Goal: Task Accomplishment & Management: Complete application form

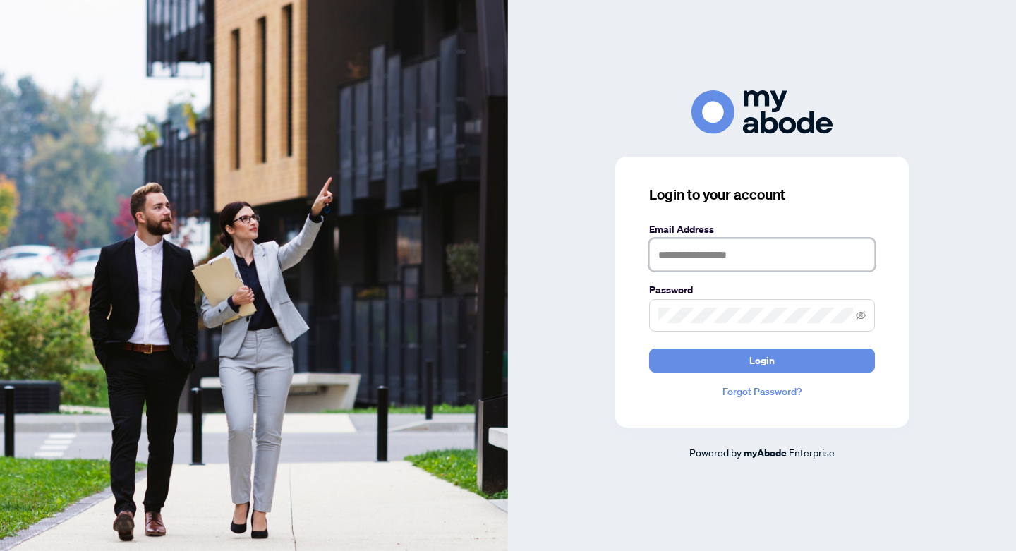
type input "**********"
click at [861, 315] on icon "eye-invisible" at bounding box center [861, 315] width 10 height 10
click at [861, 314] on icon "eye" at bounding box center [861, 315] width 10 height 10
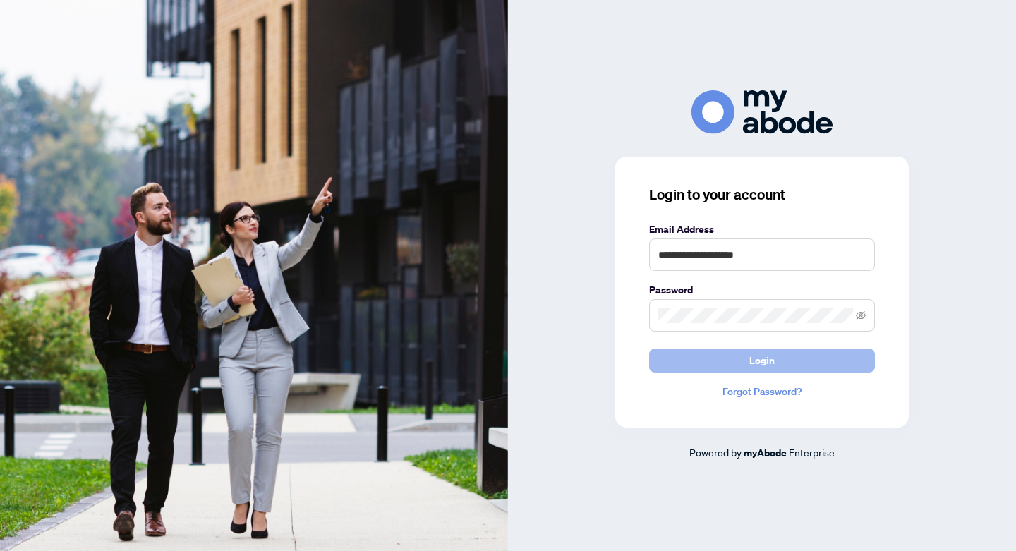
click at [760, 358] on span "Login" at bounding box center [761, 360] width 25 height 23
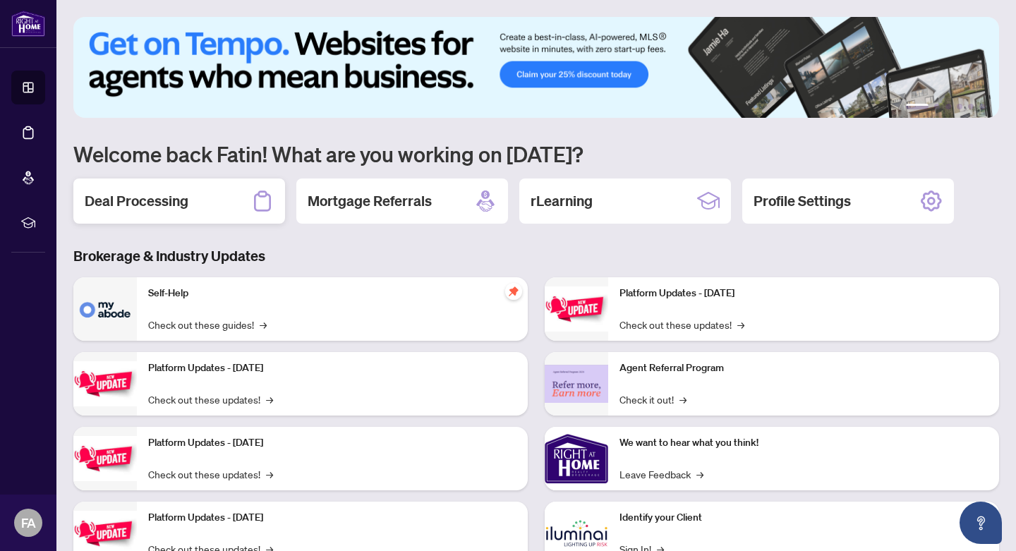
click at [164, 204] on h2 "Deal Processing" at bounding box center [137, 201] width 104 height 20
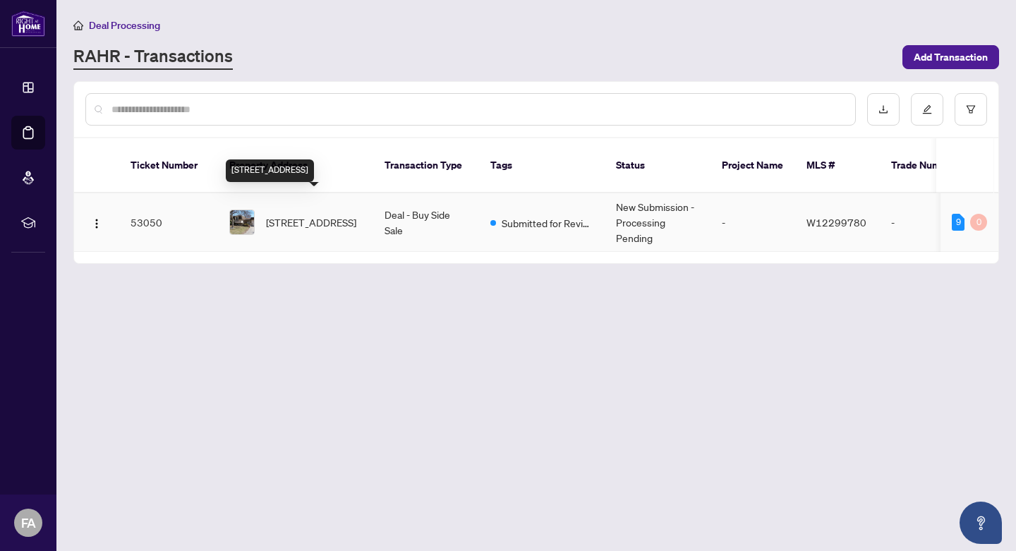
click at [298, 214] on span "2380 Bridge Rd, Oakville, Ontario L6L 2G6, Canada" at bounding box center [311, 222] width 90 height 16
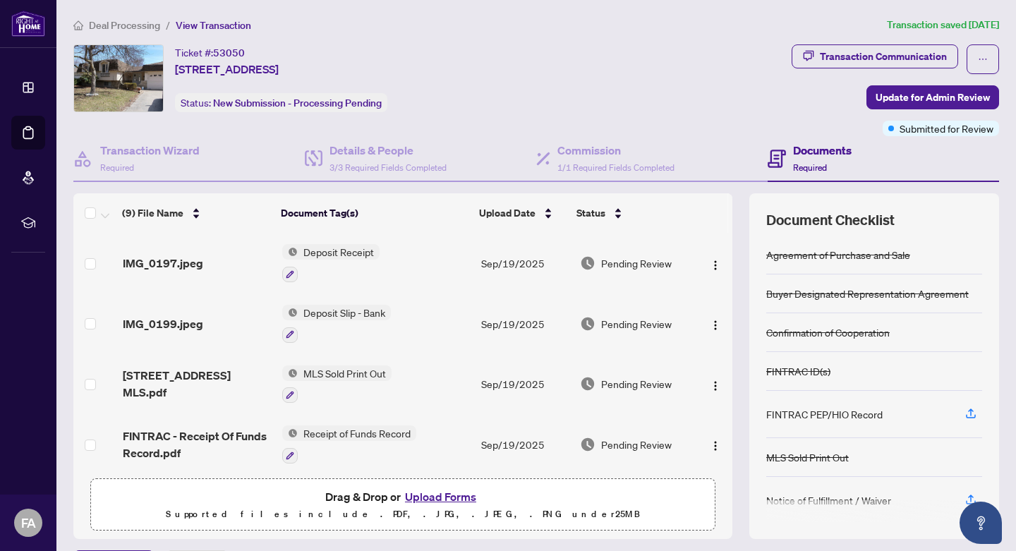
click at [330, 253] on span "Deposit Receipt" at bounding box center [339, 252] width 82 height 16
click at [167, 260] on span "IMG_0197.jpeg" at bounding box center [163, 263] width 80 height 17
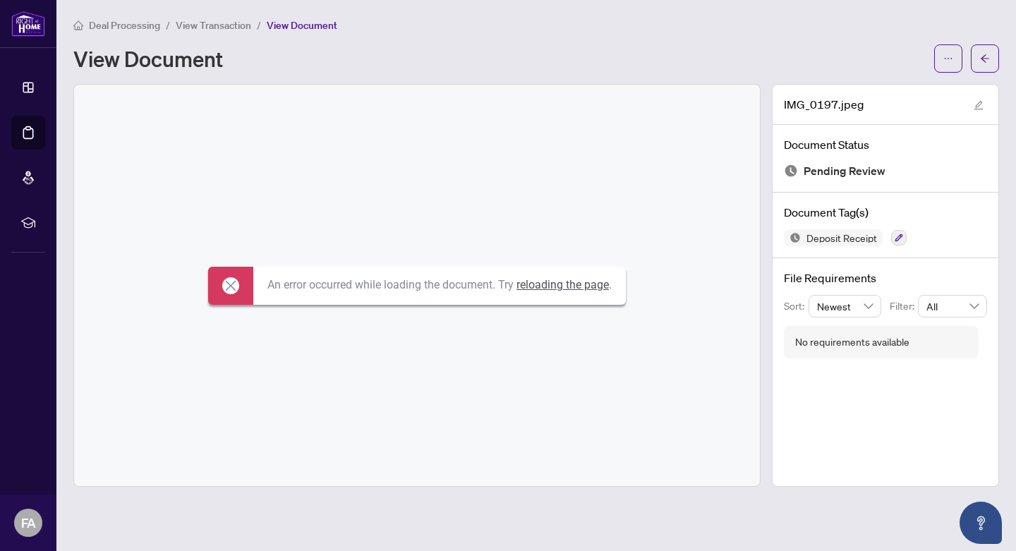
click at [551, 284] on link "reloading the page" at bounding box center [562, 284] width 92 height 13
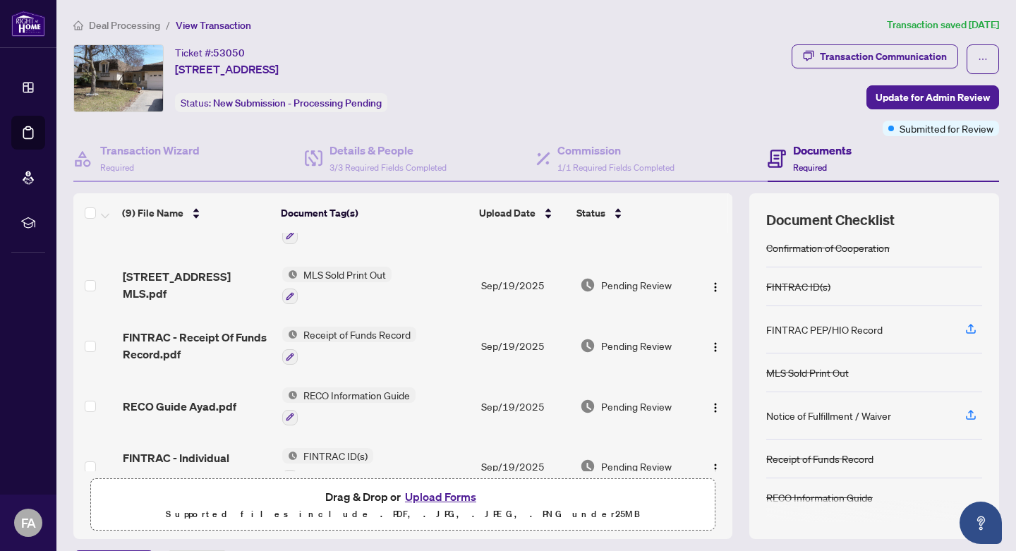
scroll to position [99, 0]
click at [289, 357] on icon "button" at bounding box center [290, 356] width 8 height 8
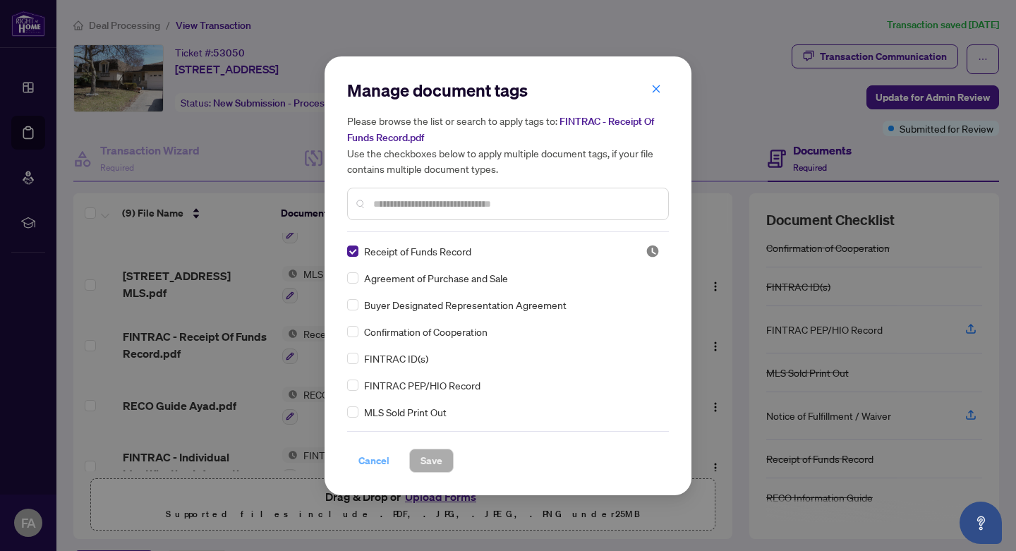
click at [373, 461] on span "Cancel" at bounding box center [373, 460] width 31 height 23
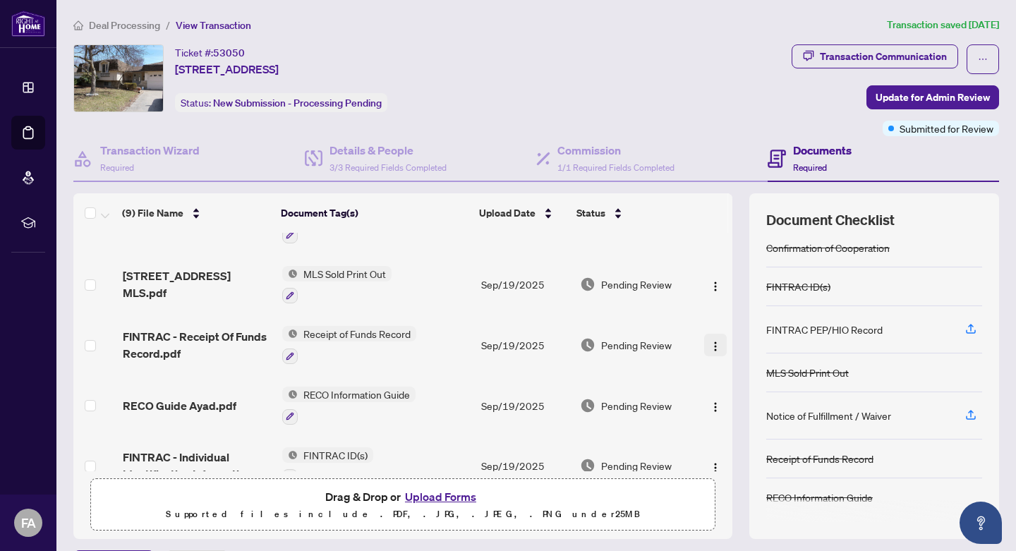
click at [712, 346] on img "button" at bounding box center [715, 346] width 11 height 11
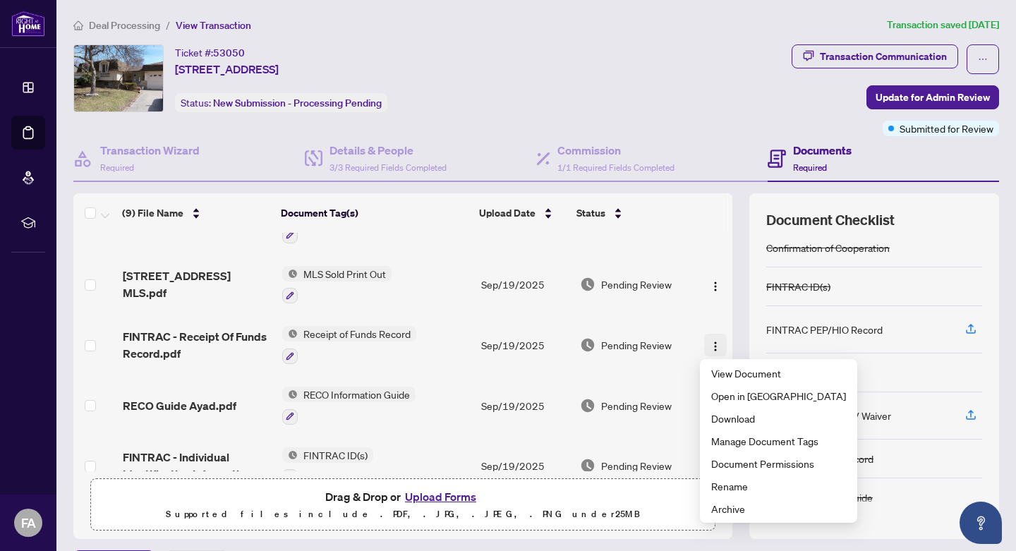
click at [712, 348] on img "button" at bounding box center [715, 346] width 11 height 11
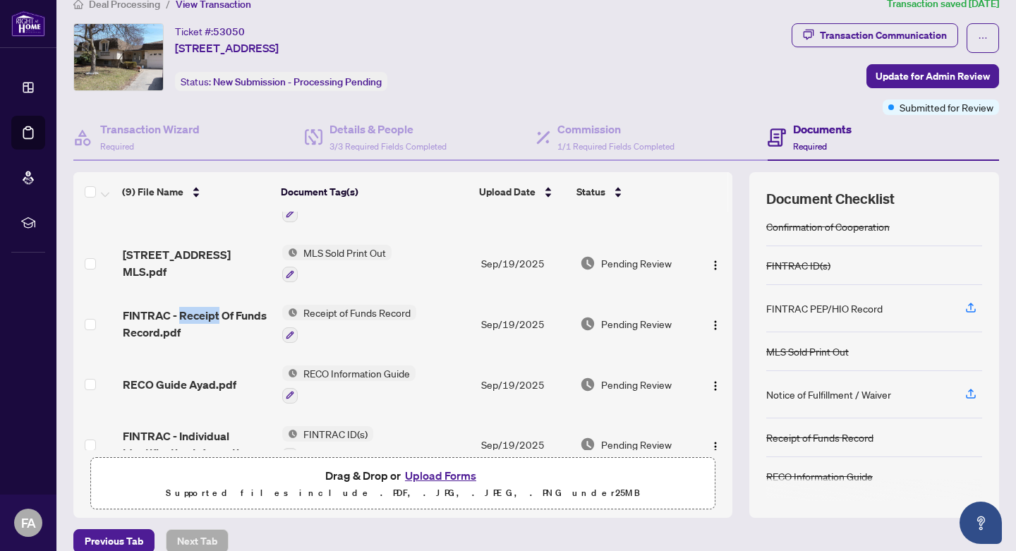
scroll to position [40, 0]
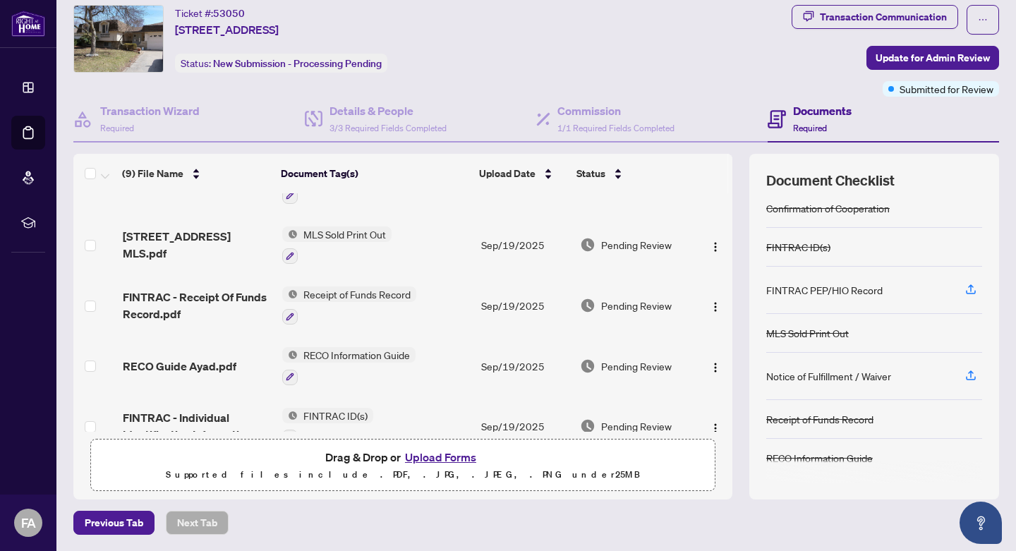
click at [578, 339] on td "Pending Review" at bounding box center [635, 366] width 123 height 61
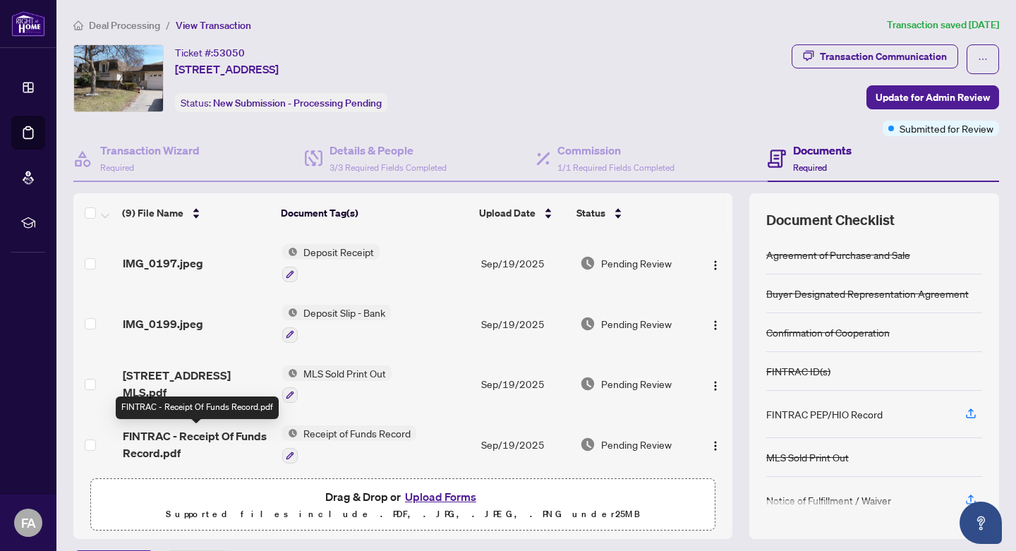
click at [229, 436] on span "FINTRAC - Receipt Of Funds Record.pdf" at bounding box center [197, 444] width 148 height 34
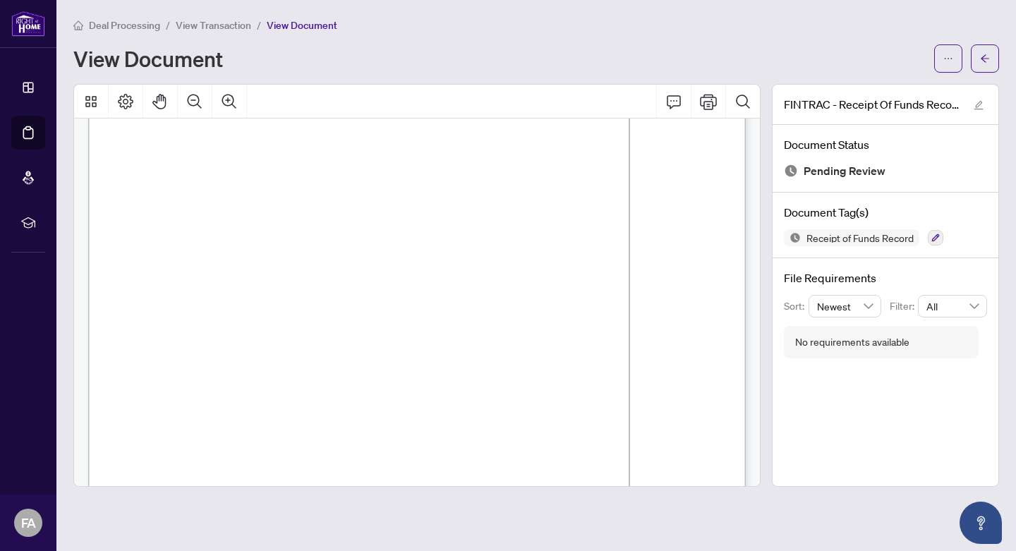
scroll to position [107, 0]
click at [978, 104] on icon "edit" at bounding box center [978, 105] width 10 height 10
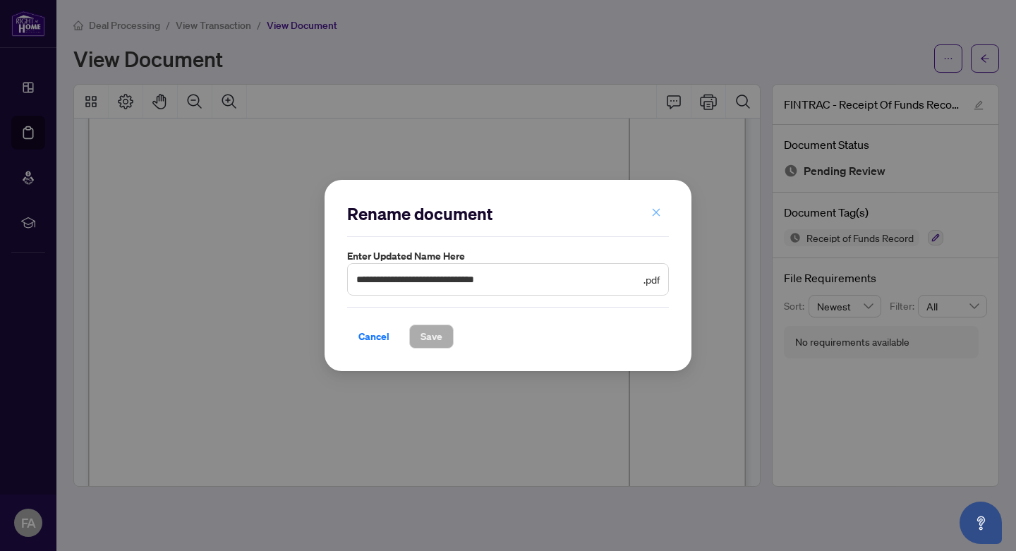
click at [657, 215] on icon "close" at bounding box center [656, 213] width 8 height 8
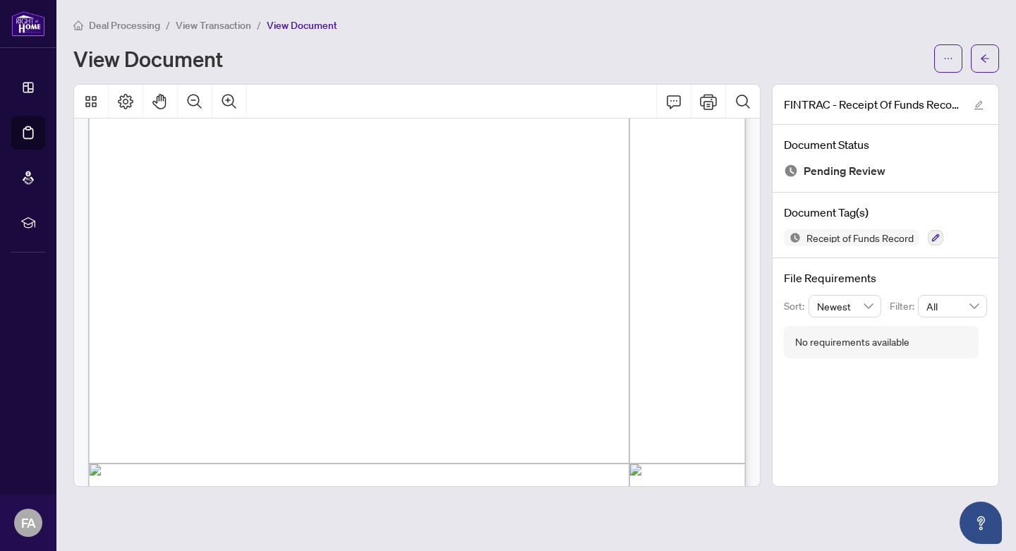
scroll to position [221, 0]
click at [479, 279] on span "Deposit for Purchase" at bounding box center [421, 277] width 116 height 11
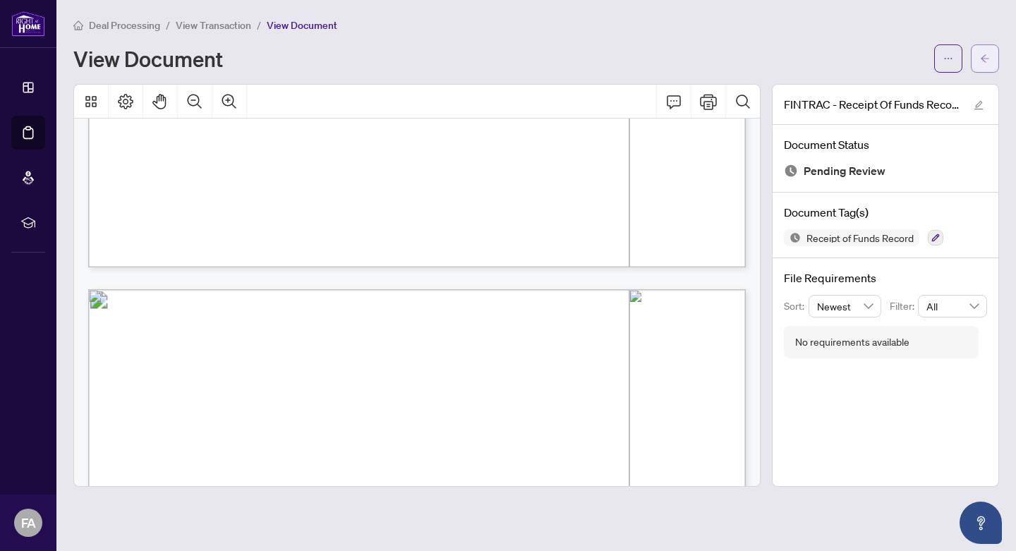
click at [983, 56] on icon "arrow-left" at bounding box center [985, 59] width 10 height 10
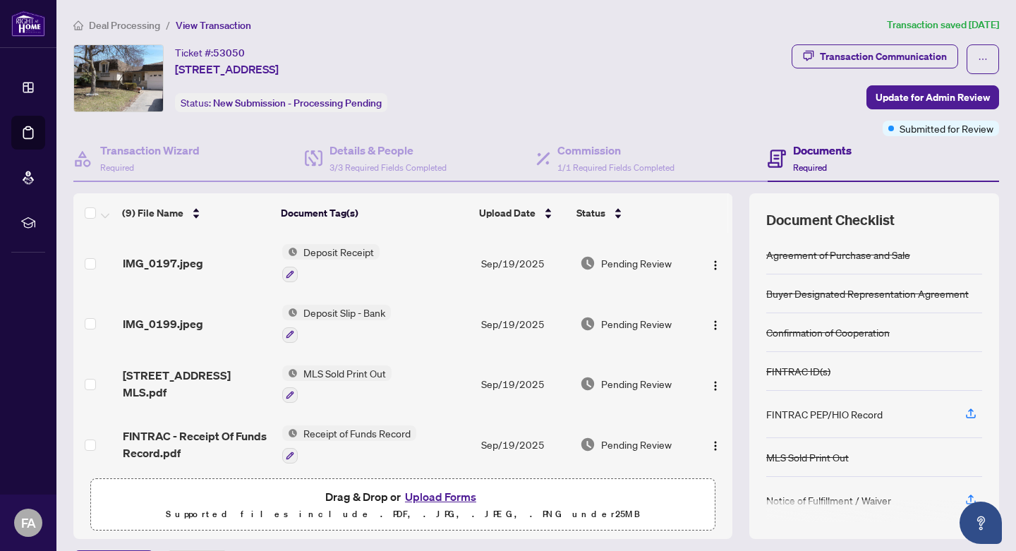
click at [439, 497] on button "Upload Forms" at bounding box center [441, 496] width 80 height 18
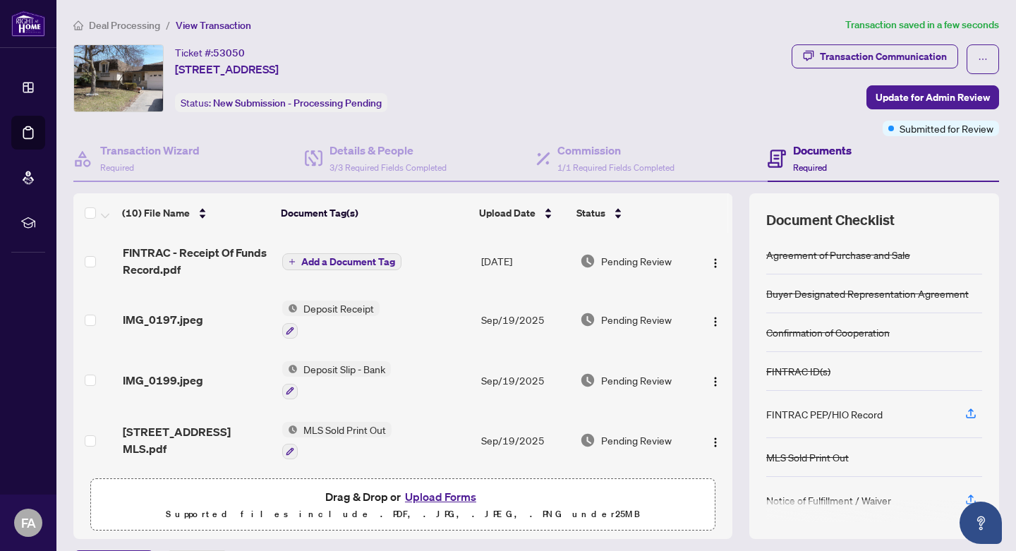
click at [362, 260] on span "Add a Document Tag" at bounding box center [348, 262] width 94 height 10
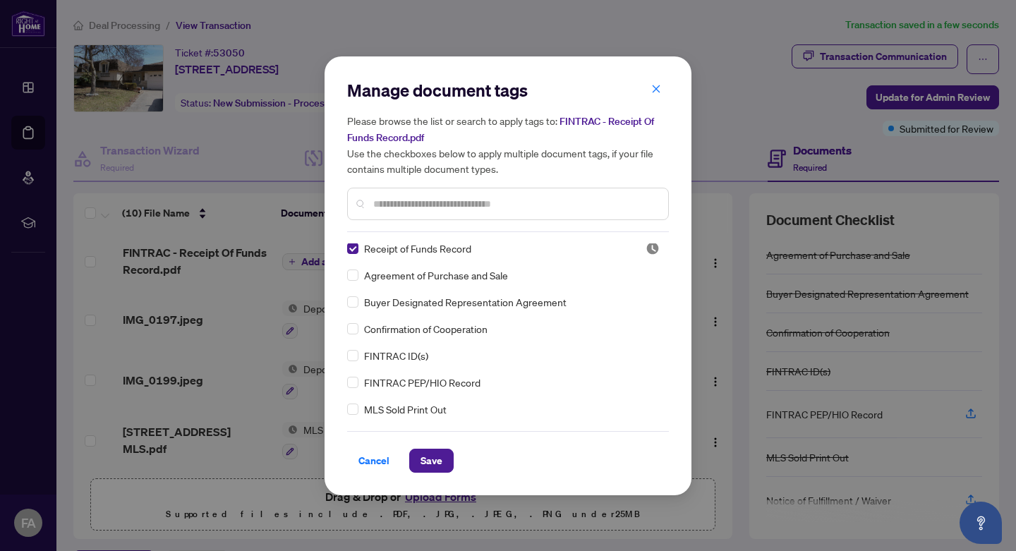
scroll to position [1, 0]
click at [433, 458] on span "Save" at bounding box center [431, 460] width 22 height 23
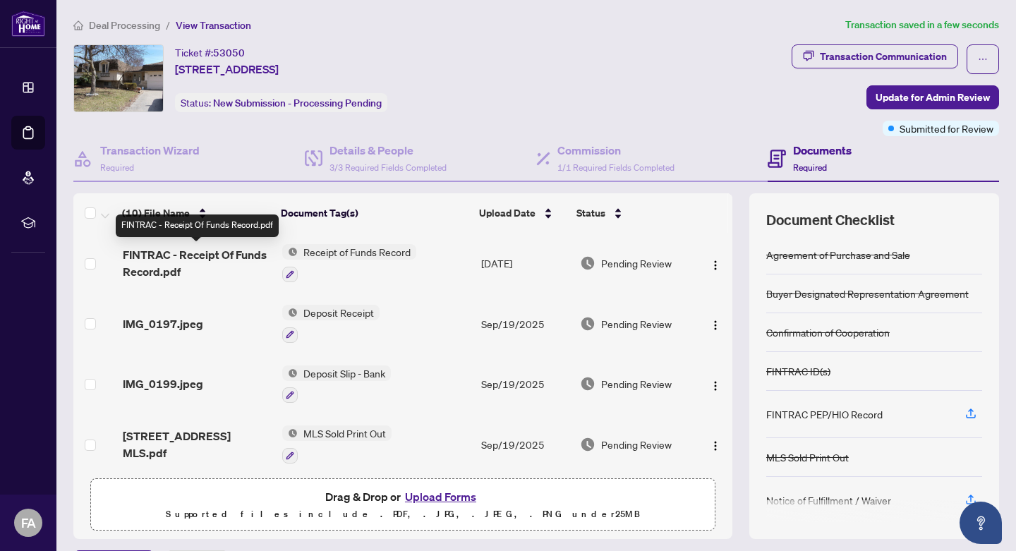
click at [200, 256] on span "FINTRAC - Receipt Of Funds Record.pdf" at bounding box center [197, 263] width 148 height 34
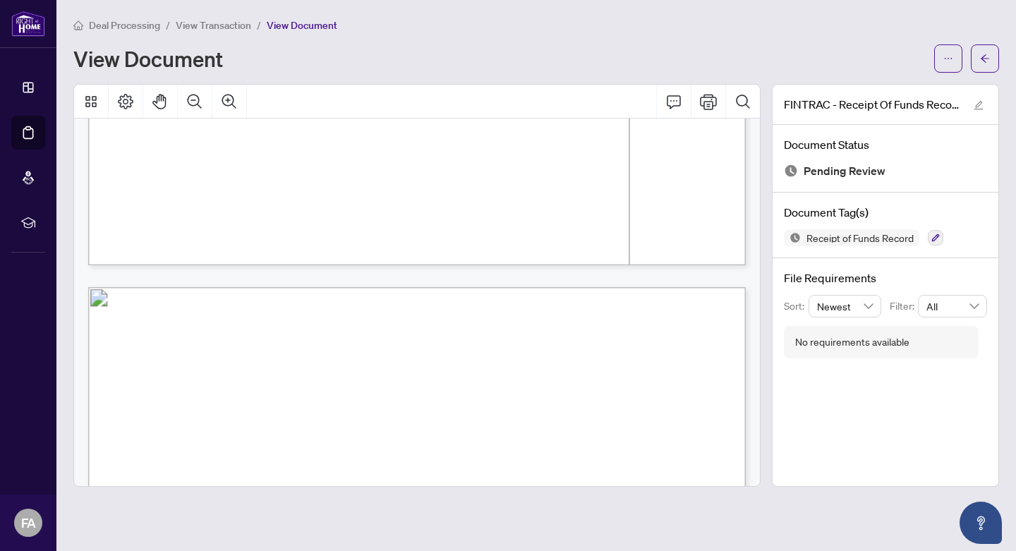
scroll to position [320, 0]
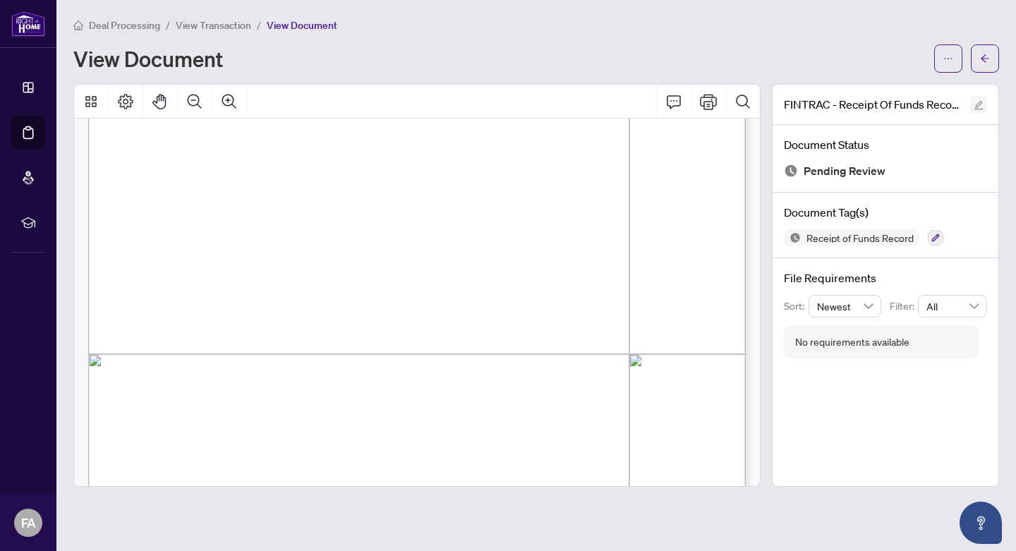
click at [978, 106] on icon "edit" at bounding box center [978, 105] width 10 height 10
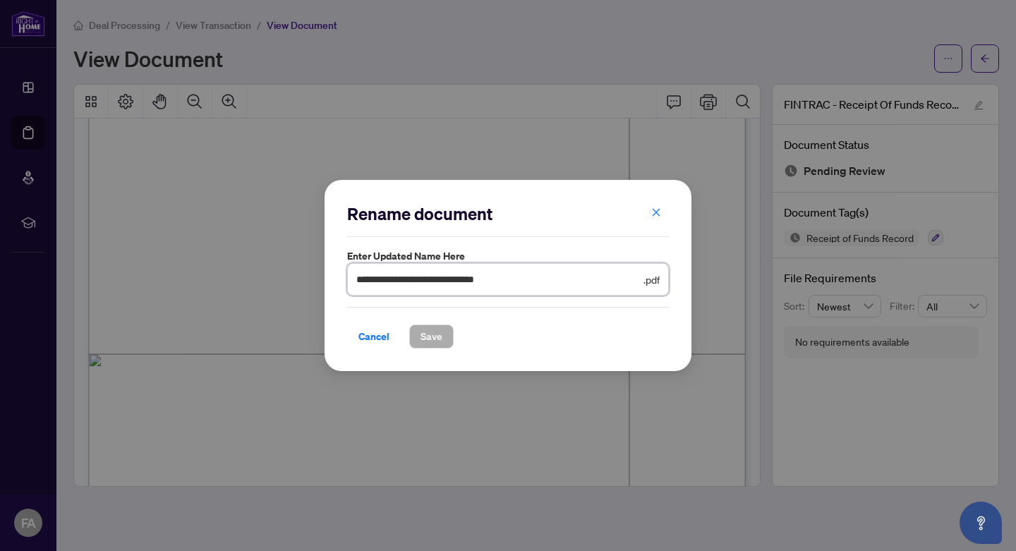
click at [517, 280] on input "**********" at bounding box center [498, 280] width 284 height 16
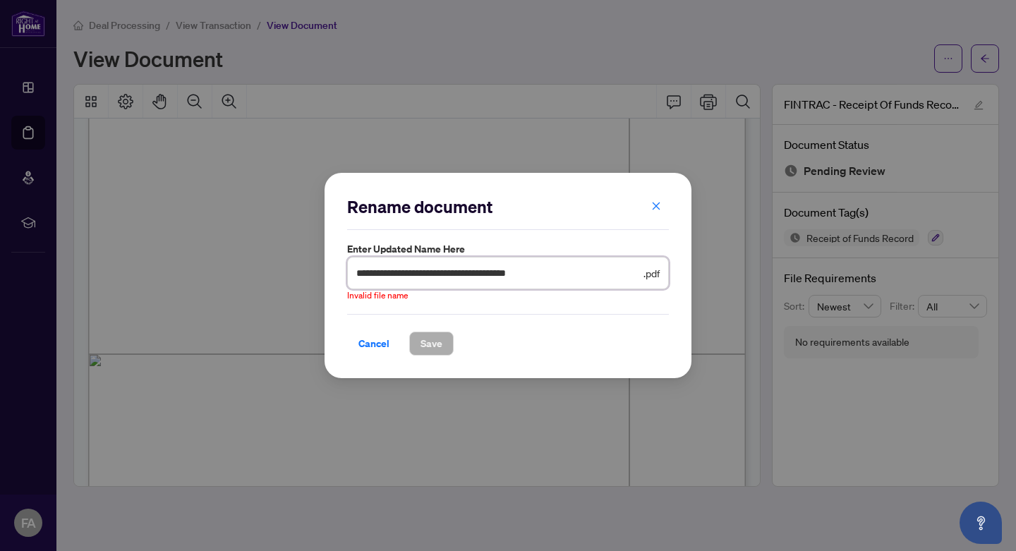
click at [517, 273] on input "**********" at bounding box center [498, 273] width 284 height 16
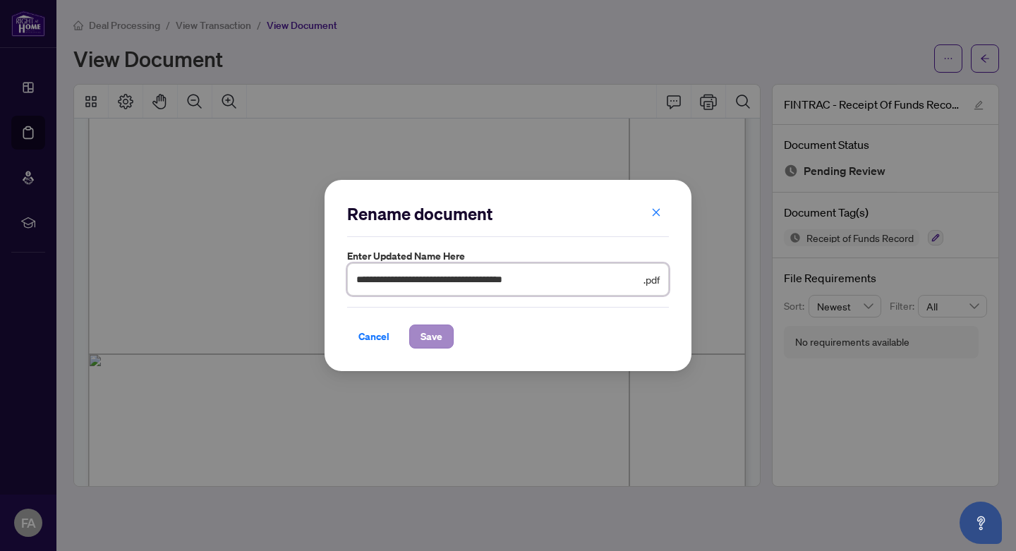
type input "**********"
click at [432, 339] on span "Save" at bounding box center [431, 336] width 22 height 23
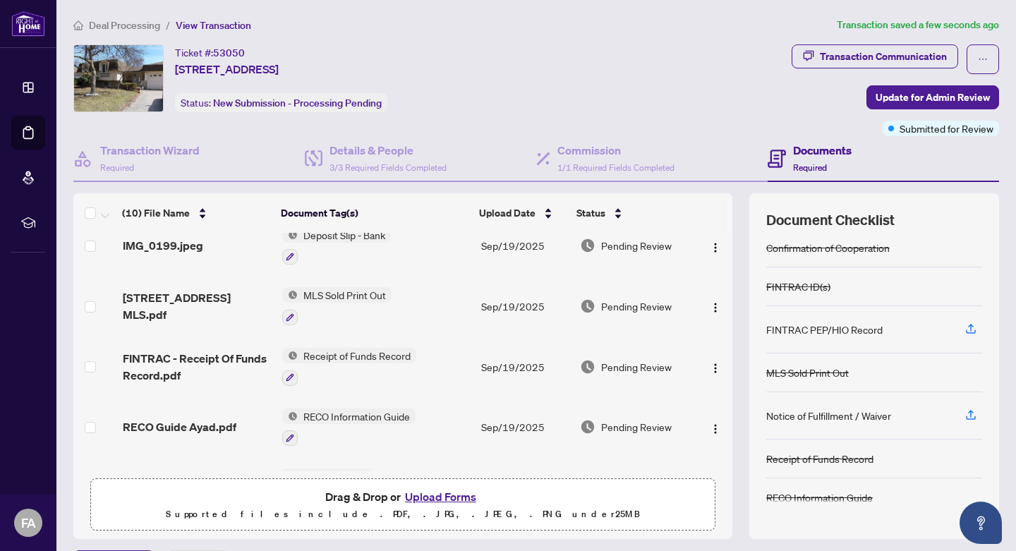
scroll to position [85, 0]
click at [970, 415] on icon "button" at bounding box center [970, 414] width 13 height 13
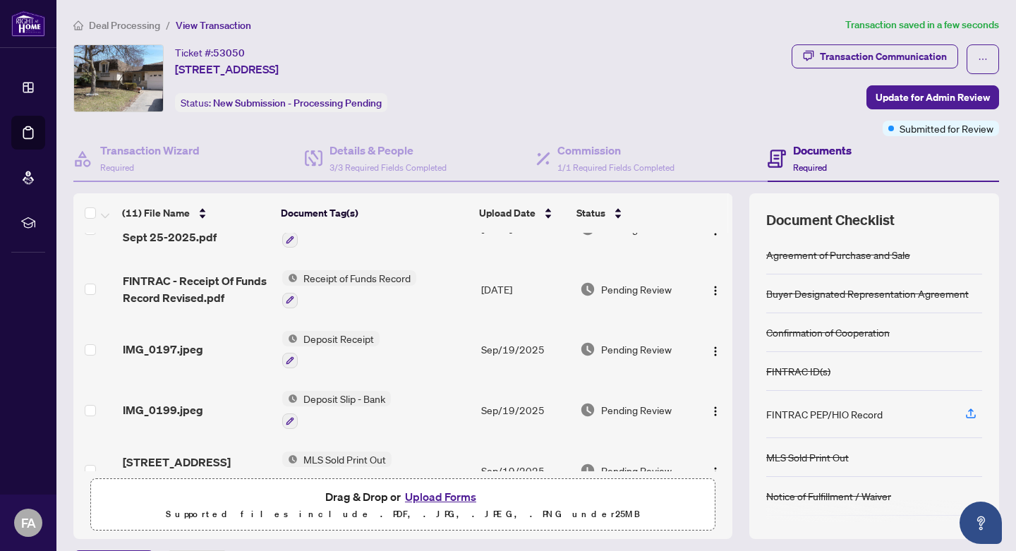
scroll to position [32, 0]
click at [436, 497] on button "Upload Forms" at bounding box center [441, 496] width 80 height 18
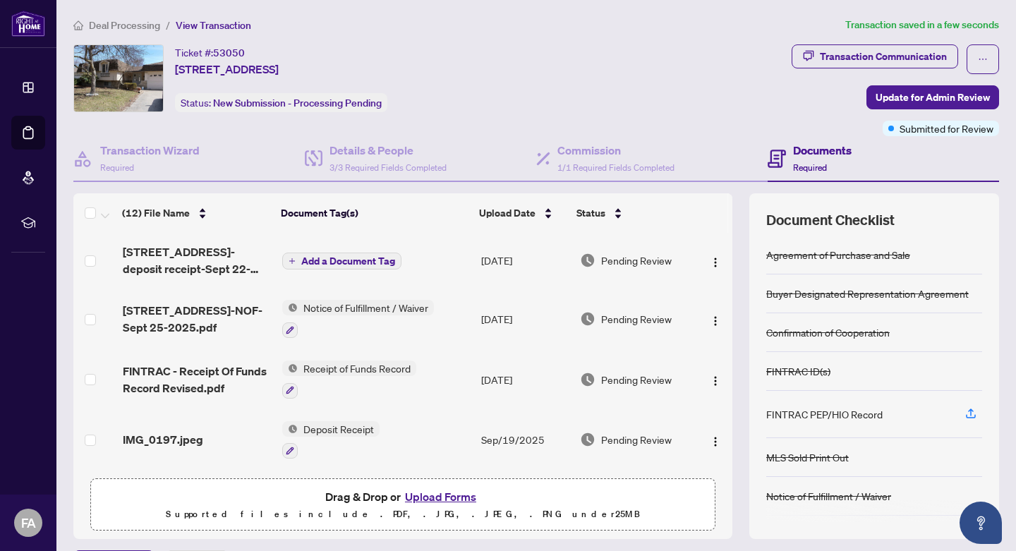
scroll to position [0, 0]
click at [332, 262] on span "Add a Document Tag" at bounding box center [348, 262] width 94 height 10
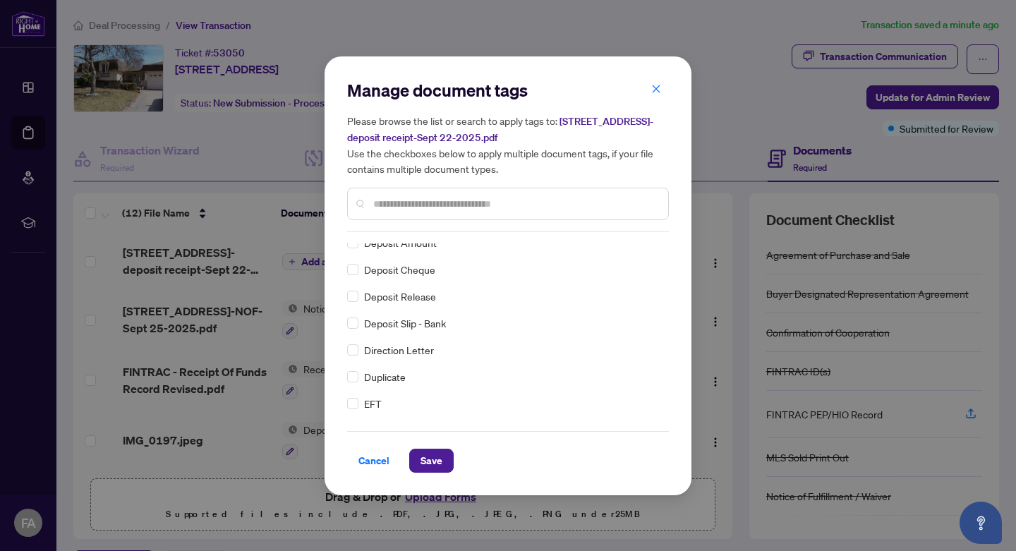
scroll to position [1216, 0]
click at [430, 460] on span "Save" at bounding box center [431, 460] width 22 height 23
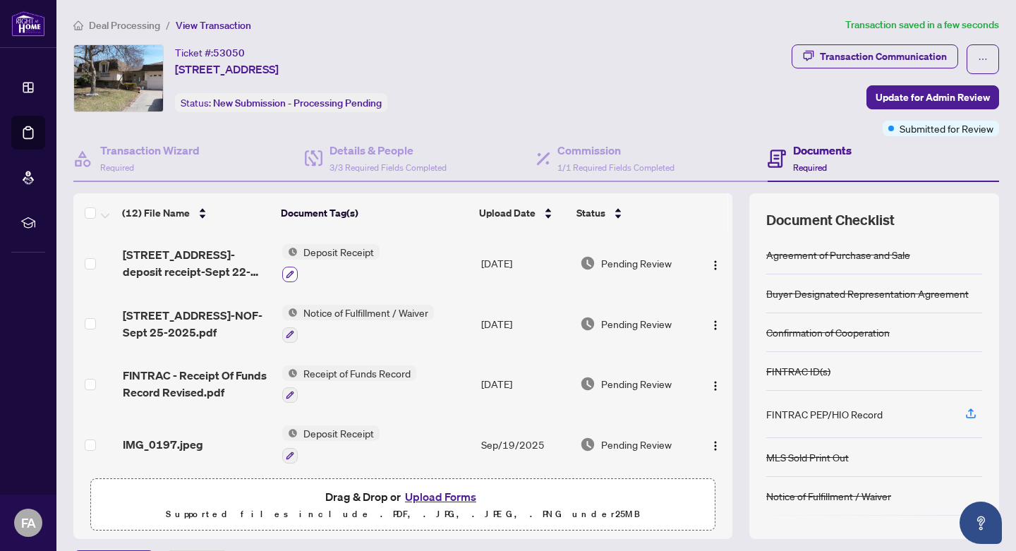
click at [288, 274] on icon "button" at bounding box center [290, 274] width 8 height 8
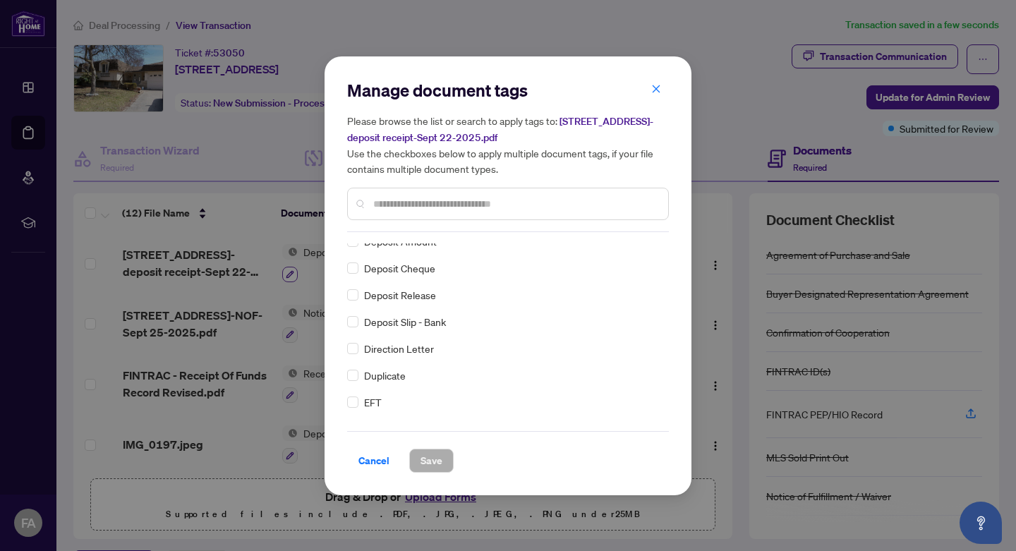
scroll to position [0, 0]
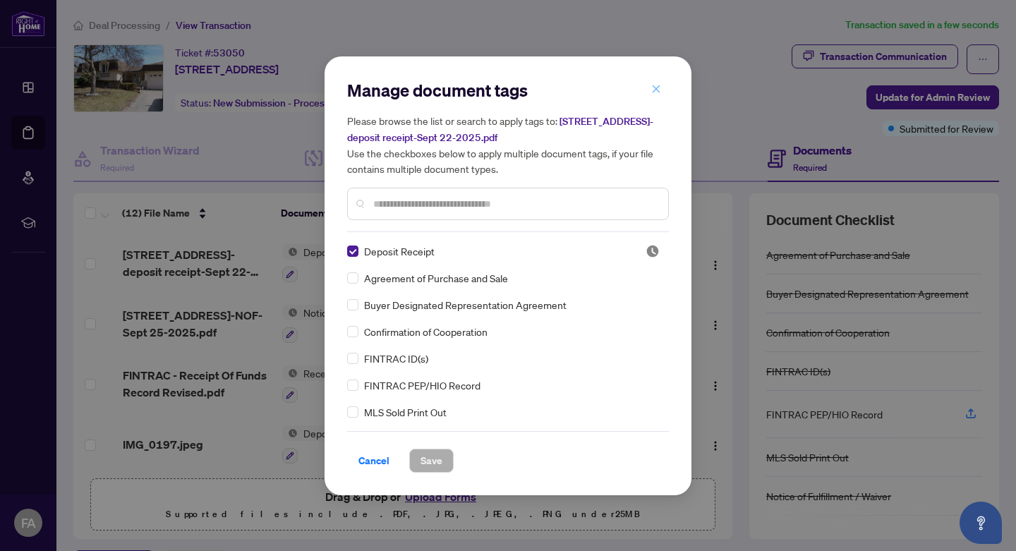
click at [656, 92] on icon "close" at bounding box center [656, 89] width 10 height 10
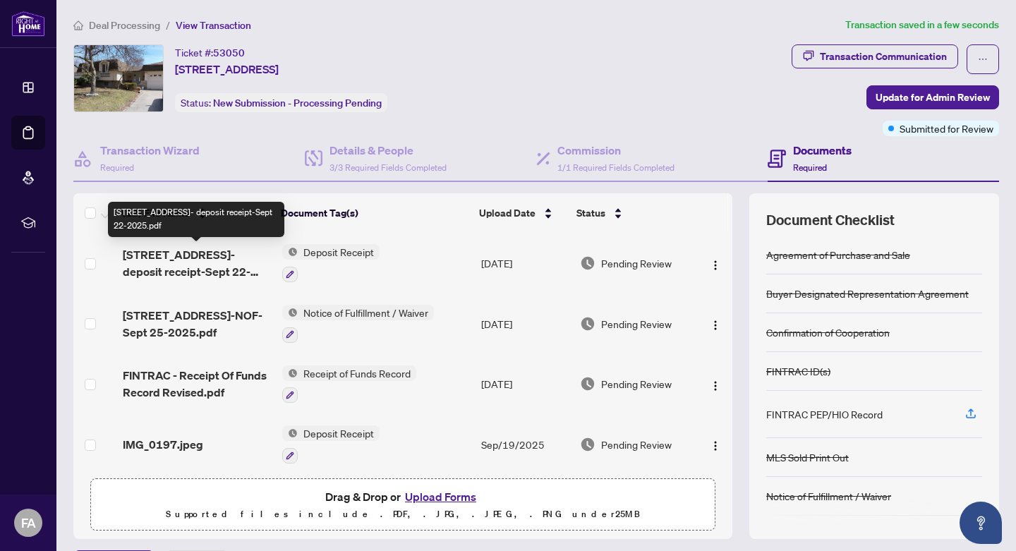
click at [187, 264] on span "2380 Bridge rd- deposit receipt-Sept 22-2025.pdf" at bounding box center [197, 263] width 148 height 34
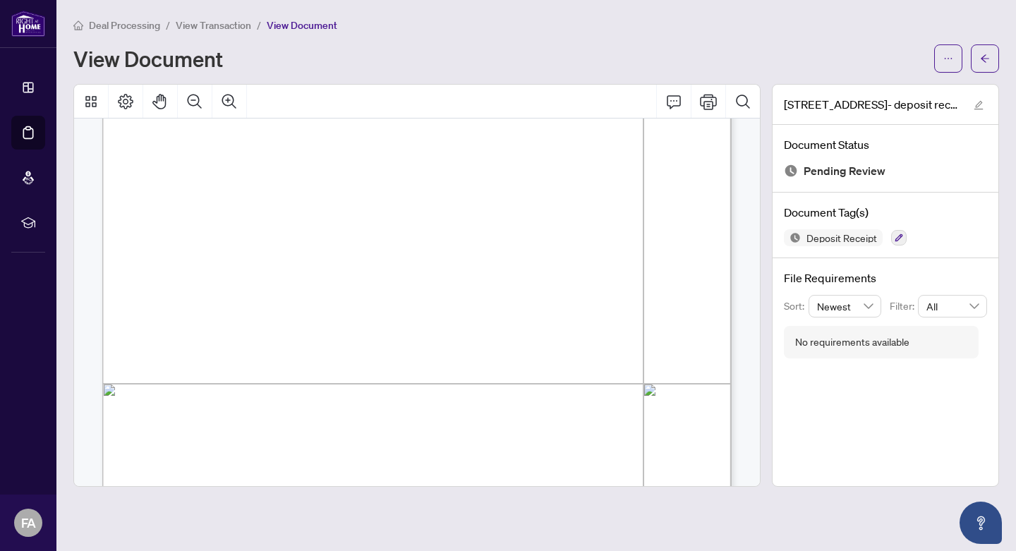
scroll to position [291, 0]
click at [978, 105] on icon "edit" at bounding box center [978, 105] width 9 height 9
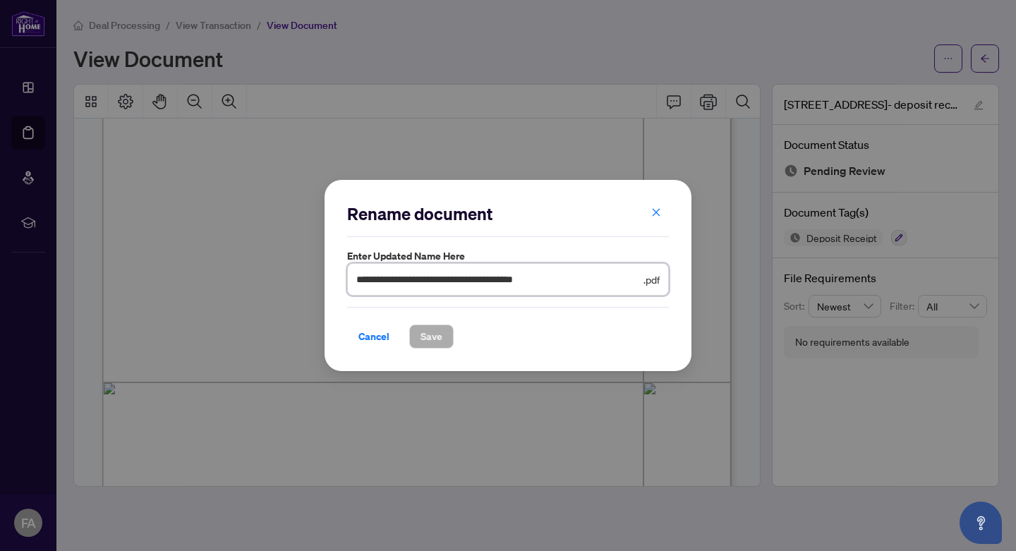
click at [563, 281] on input "**********" at bounding box center [498, 280] width 284 height 16
type input "**********"
click at [430, 337] on span "Save" at bounding box center [431, 336] width 22 height 23
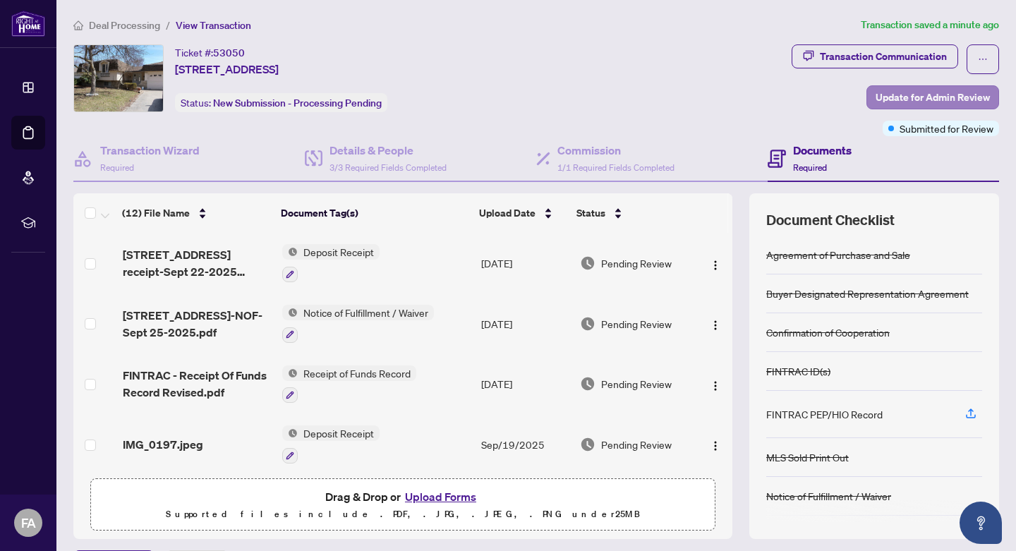
click at [925, 97] on span "Update for Admin Review" at bounding box center [932, 97] width 114 height 23
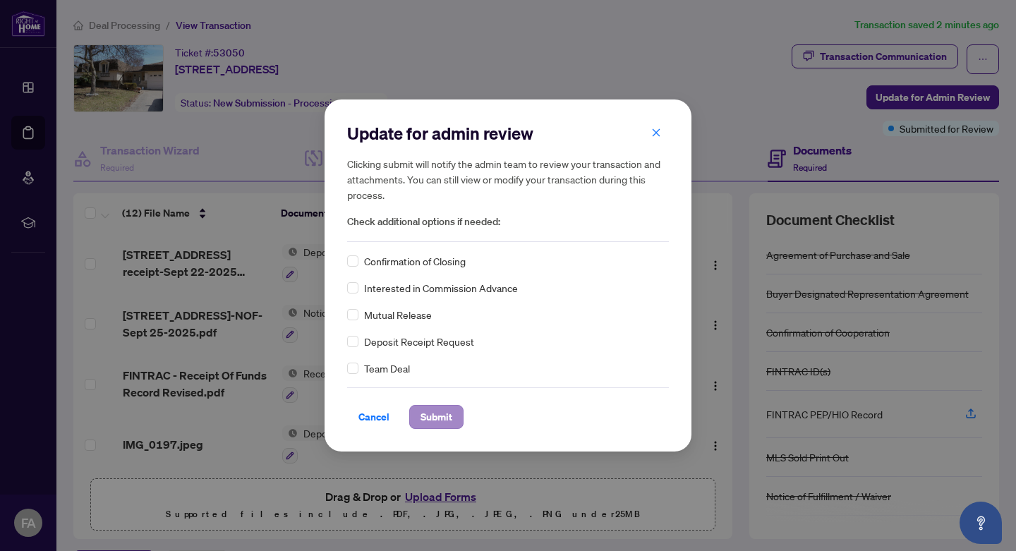
click at [437, 418] on span "Submit" at bounding box center [436, 417] width 32 height 23
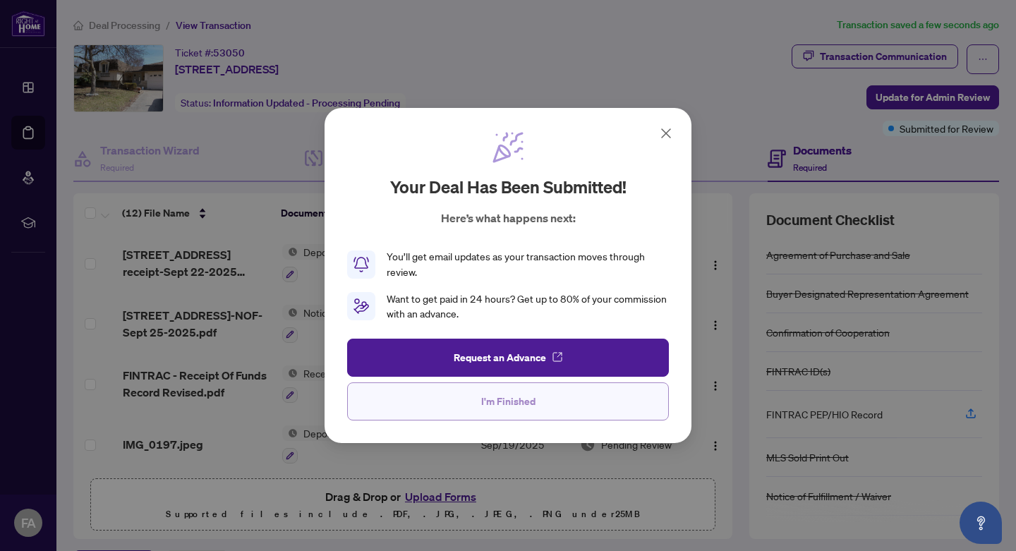
click at [506, 401] on span "I'm Finished" at bounding box center [508, 401] width 54 height 23
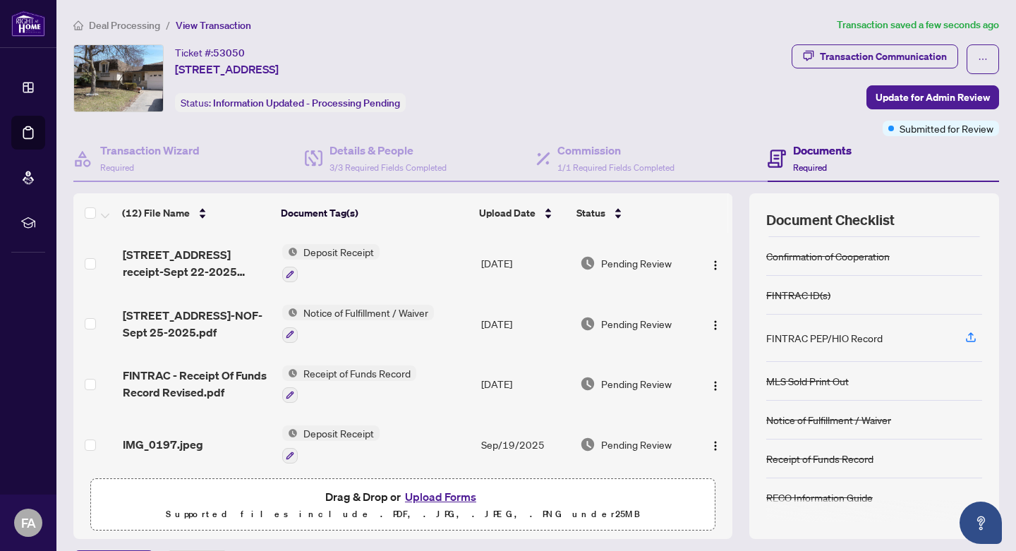
scroll to position [76, 0]
click at [114, 25] on span "Deal Processing" at bounding box center [124, 25] width 71 height 13
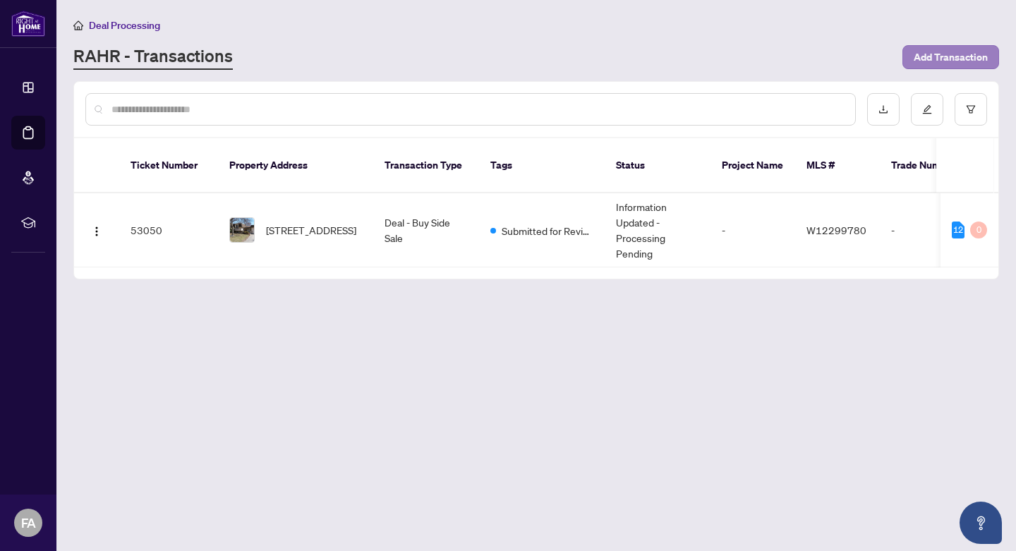
click at [955, 56] on span "Add Transaction" at bounding box center [950, 57] width 74 height 23
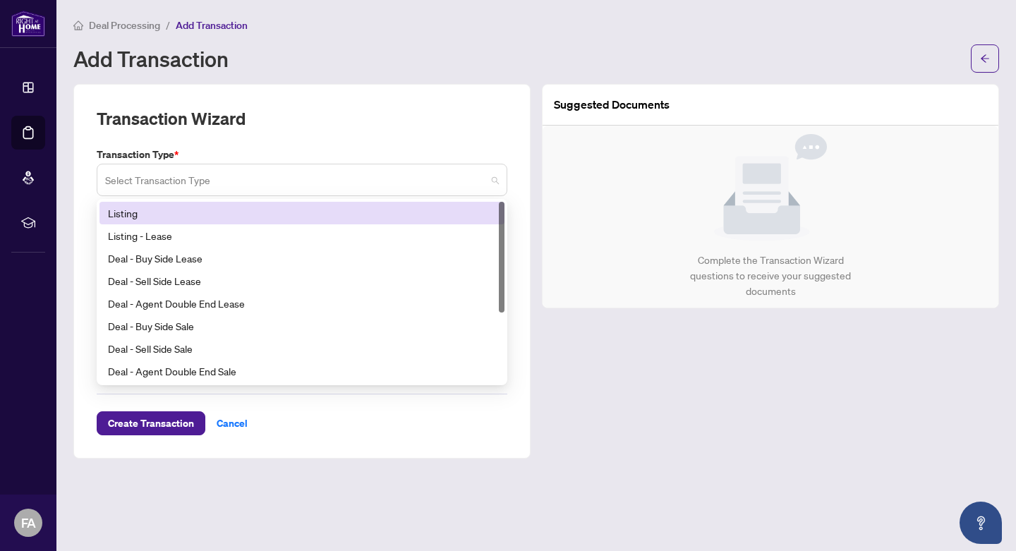
click at [496, 179] on span at bounding box center [302, 179] width 394 height 27
click at [433, 211] on div "Listing" at bounding box center [302, 213] width 388 height 16
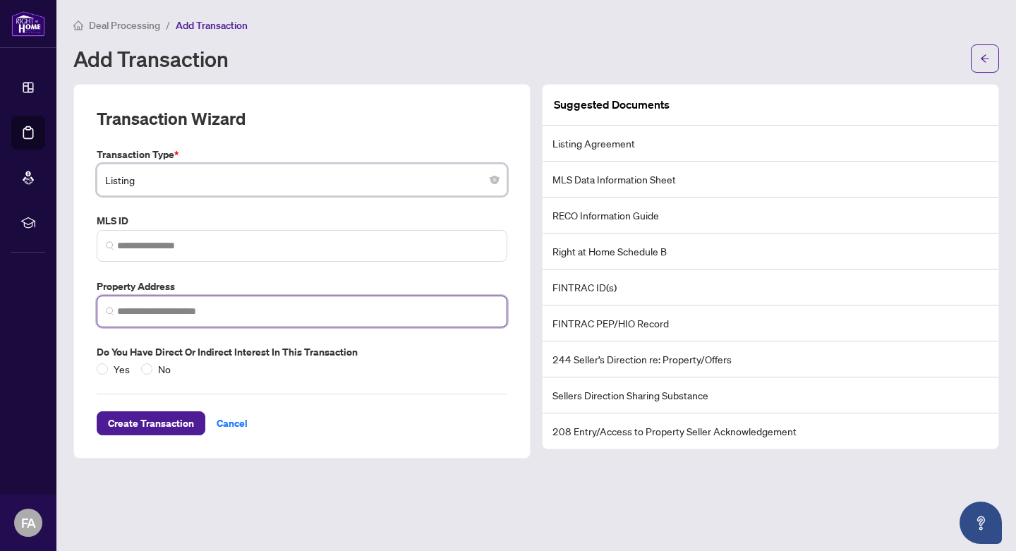
click at [181, 306] on input "search" at bounding box center [307, 311] width 381 height 15
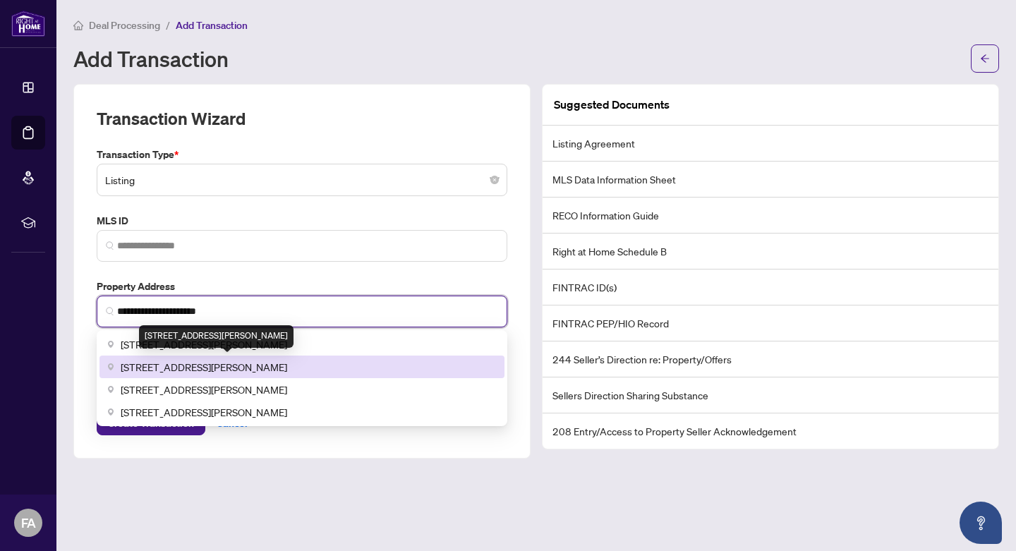
click at [229, 362] on span "16 Markle Crescent #214, Ancaster, ON, Canada" at bounding box center [204, 367] width 166 height 16
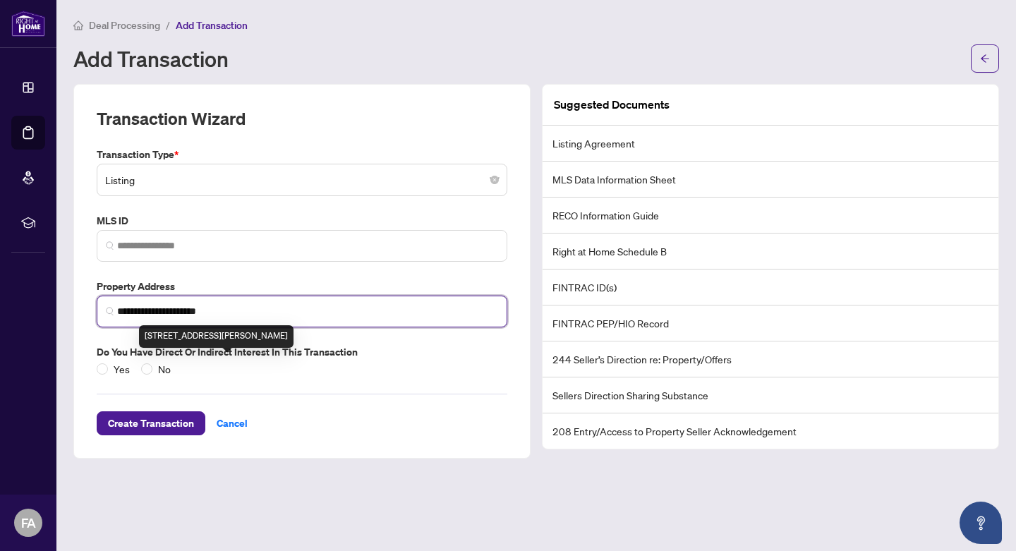
type input "**********"
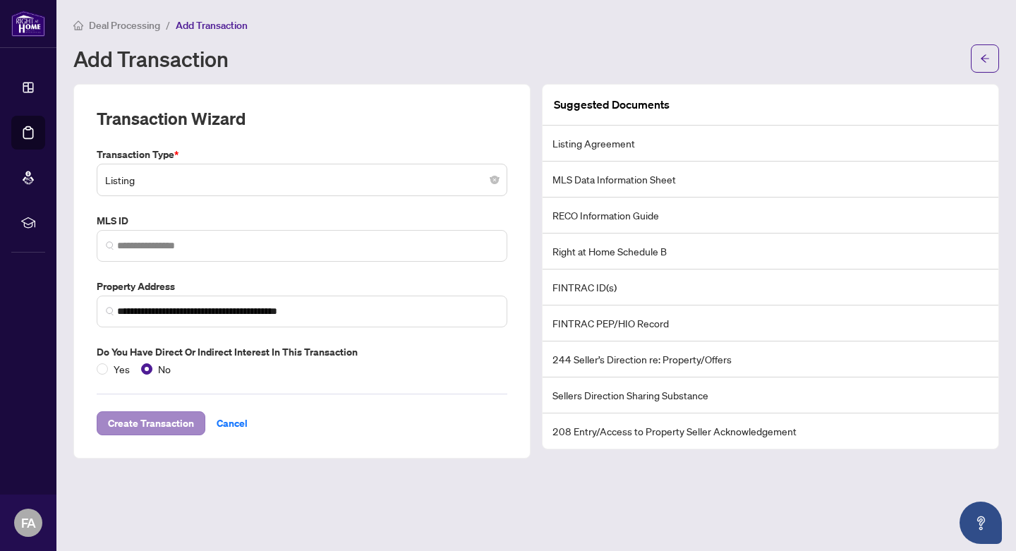
click at [152, 421] on span "Create Transaction" at bounding box center [151, 423] width 86 height 23
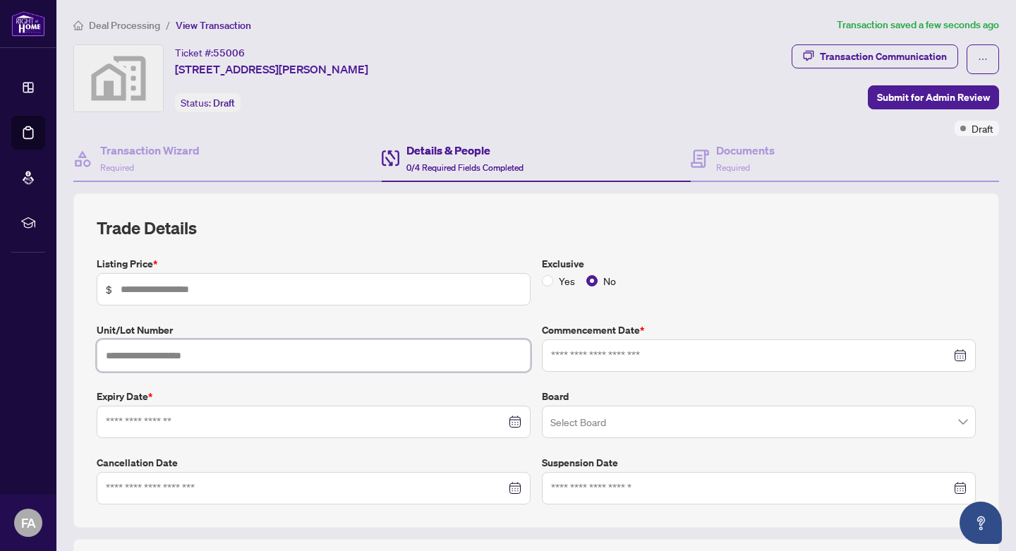
click at [166, 354] on input "text" at bounding box center [314, 355] width 434 height 32
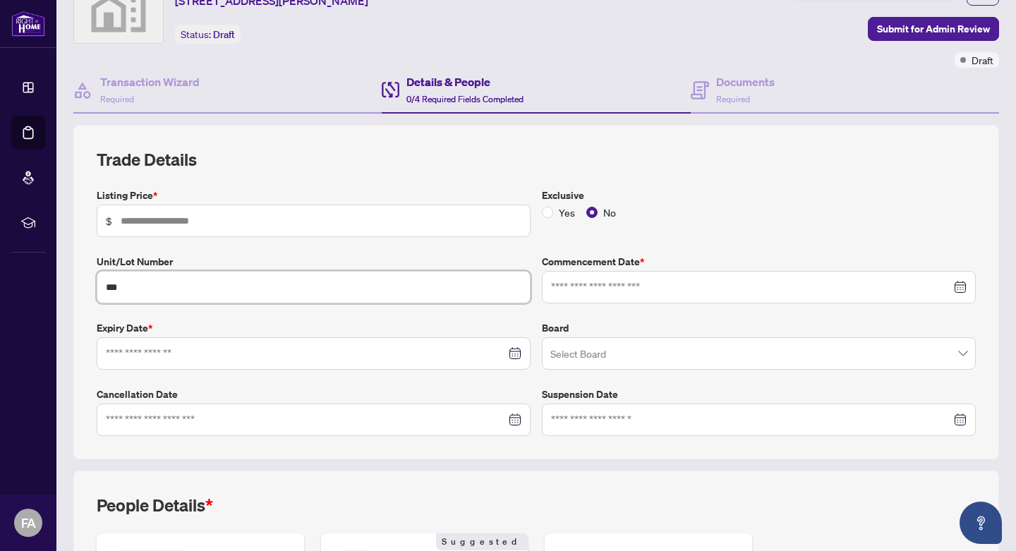
scroll to position [73, 0]
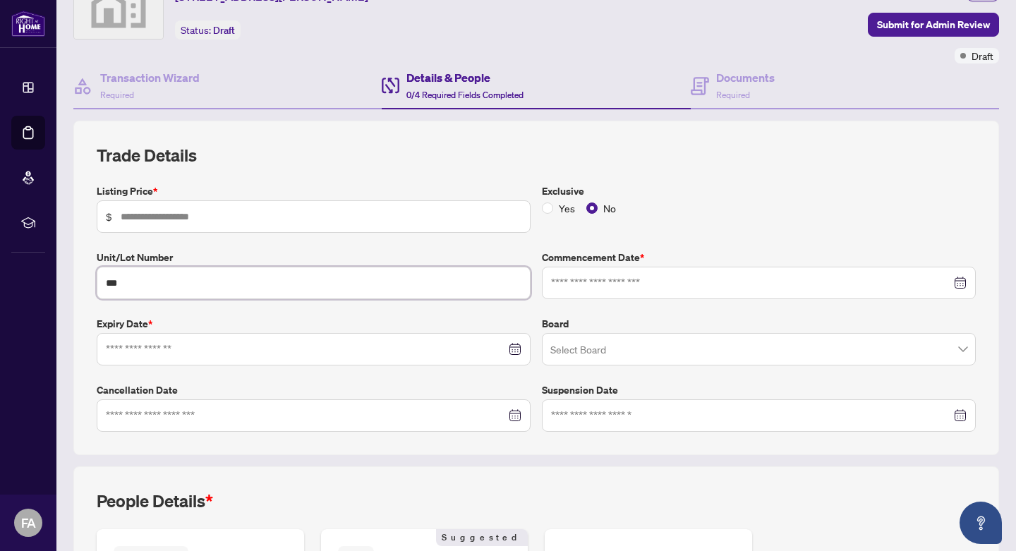
click at [964, 348] on span at bounding box center [758, 349] width 417 height 27
type input "***"
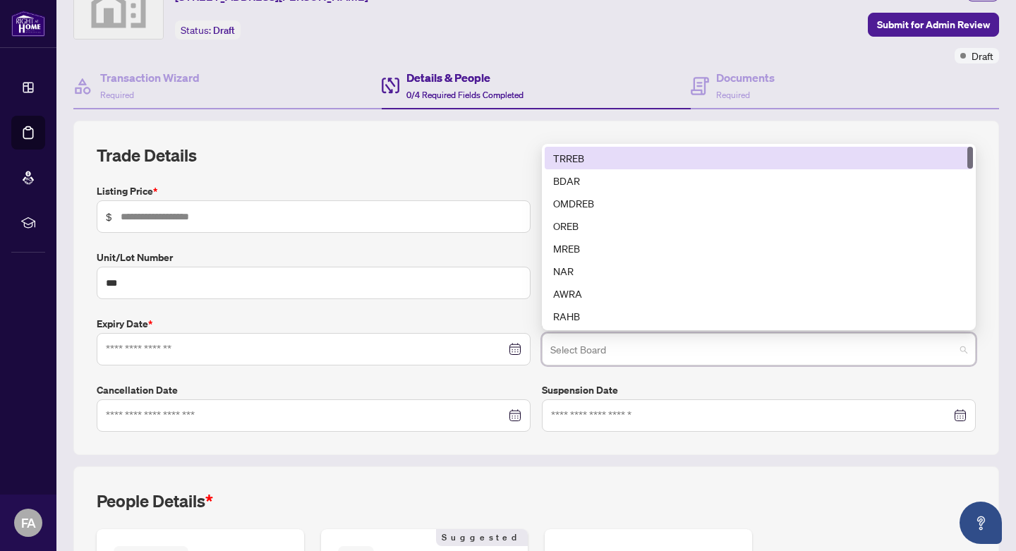
click at [798, 154] on div "TRREB" at bounding box center [758, 158] width 411 height 16
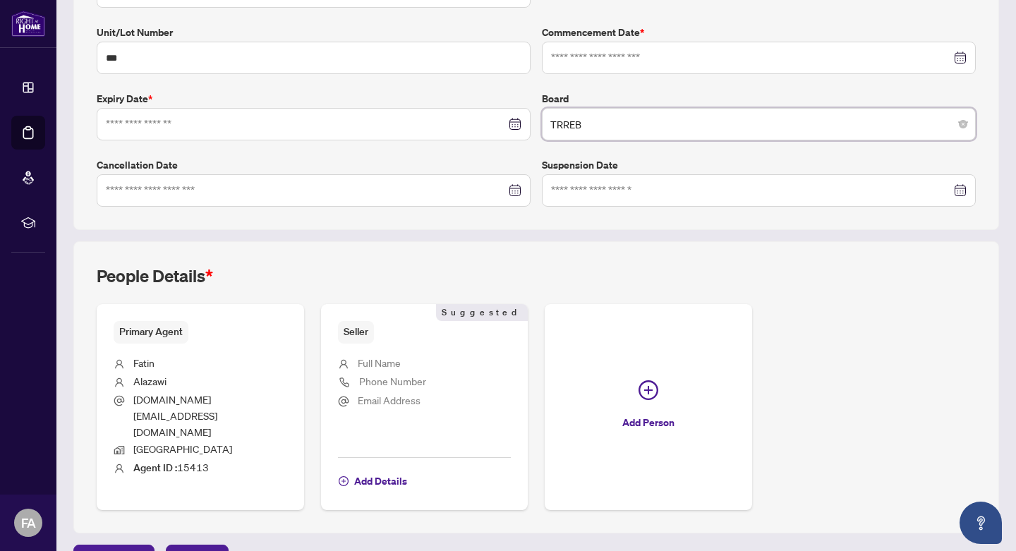
scroll to position [297, 0]
click at [384, 470] on span "Add Details" at bounding box center [380, 481] width 53 height 23
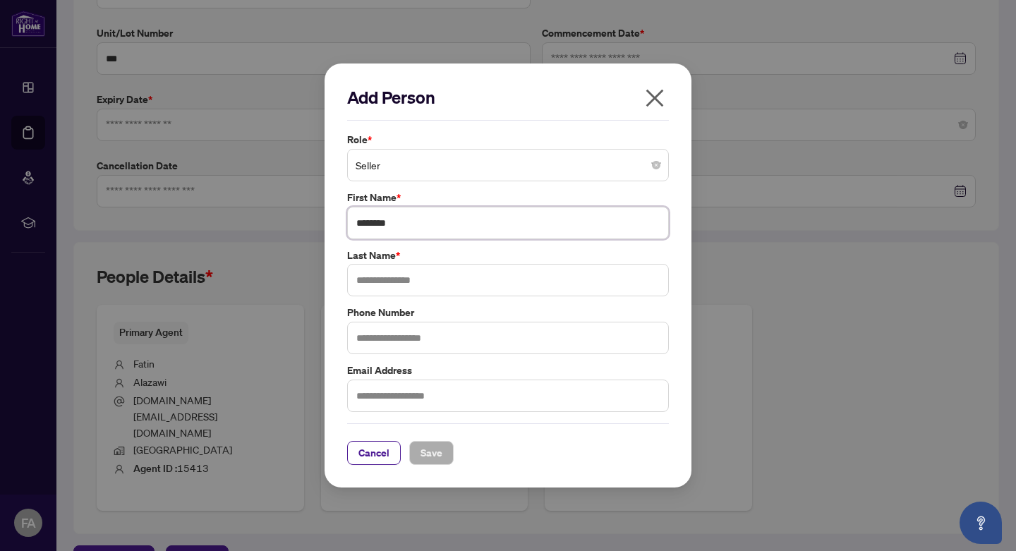
type input "********"
click at [542, 252] on label "Last Name *" at bounding box center [508, 256] width 322 height 16
type input "*****"
click at [533, 306] on label "Phone Number" at bounding box center [508, 313] width 322 height 16
type input "**********"
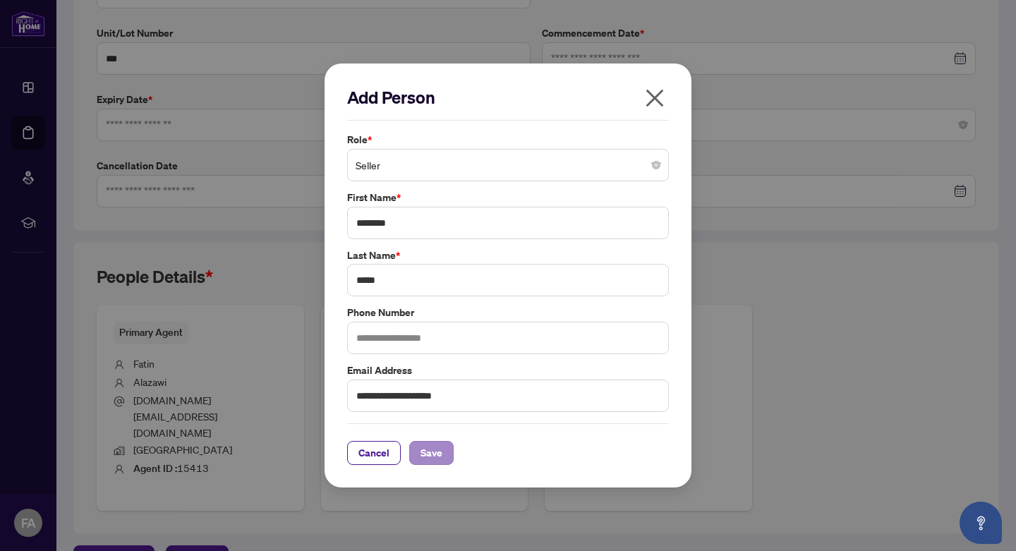
click at [434, 451] on span "Save" at bounding box center [431, 453] width 22 height 23
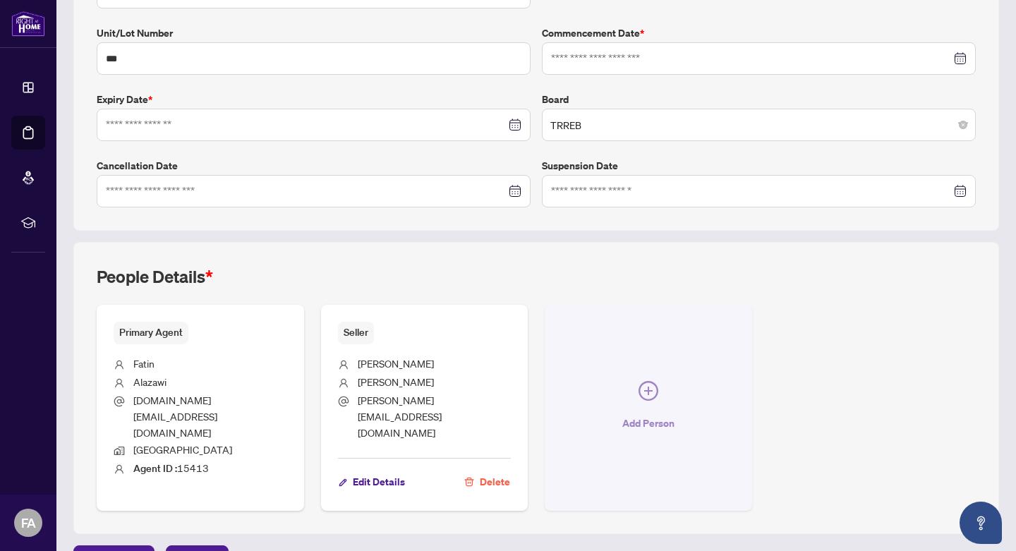
click at [652, 381] on icon "plus-circle" at bounding box center [648, 391] width 20 height 20
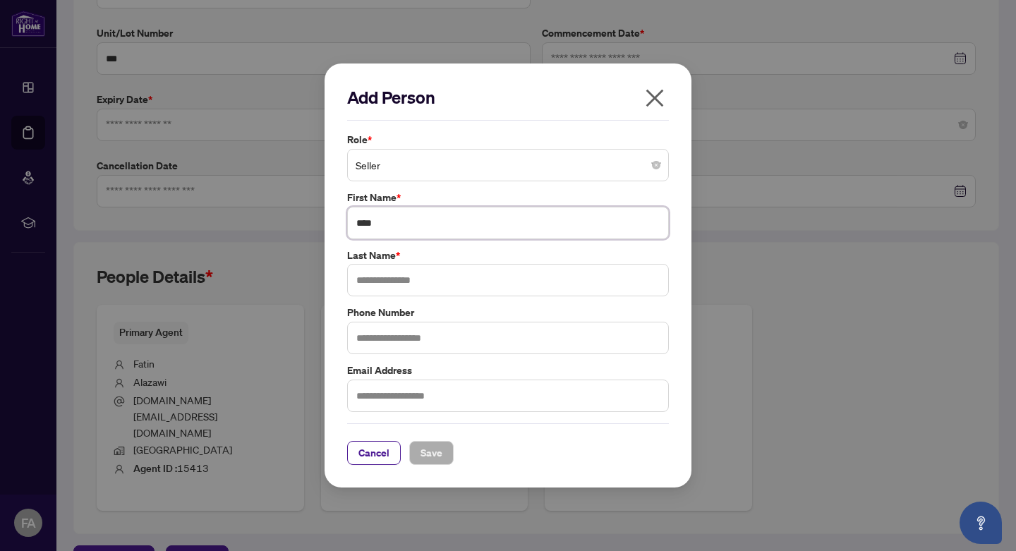
type input "****"
click at [564, 247] on div "Role * Seller First Name * **** Last Name * Phone Number Email Address" at bounding box center [508, 272] width 330 height 281
type input "********"
click at [451, 306] on label "Phone Number" at bounding box center [508, 313] width 322 height 16
type input "**********"
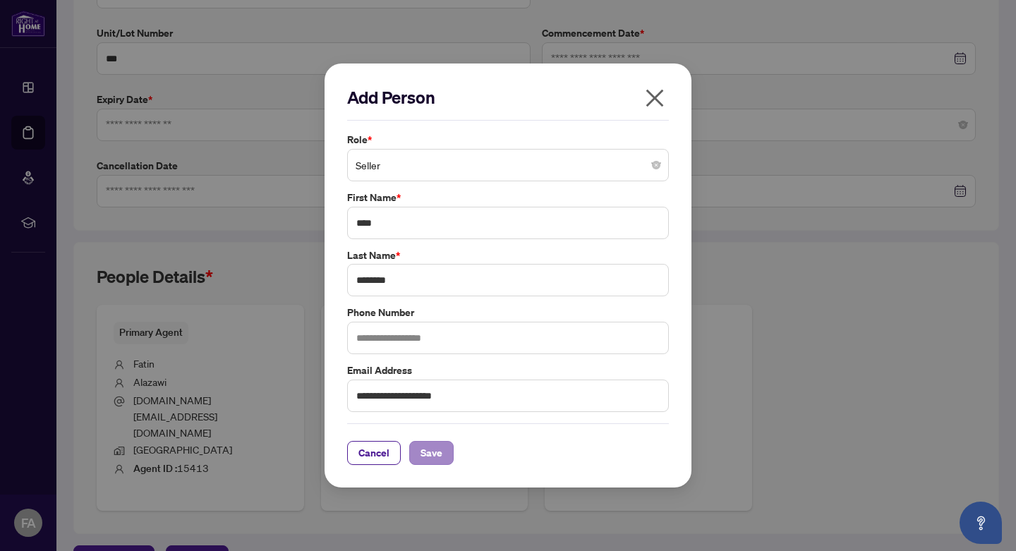
click at [435, 449] on span "Save" at bounding box center [431, 453] width 22 height 23
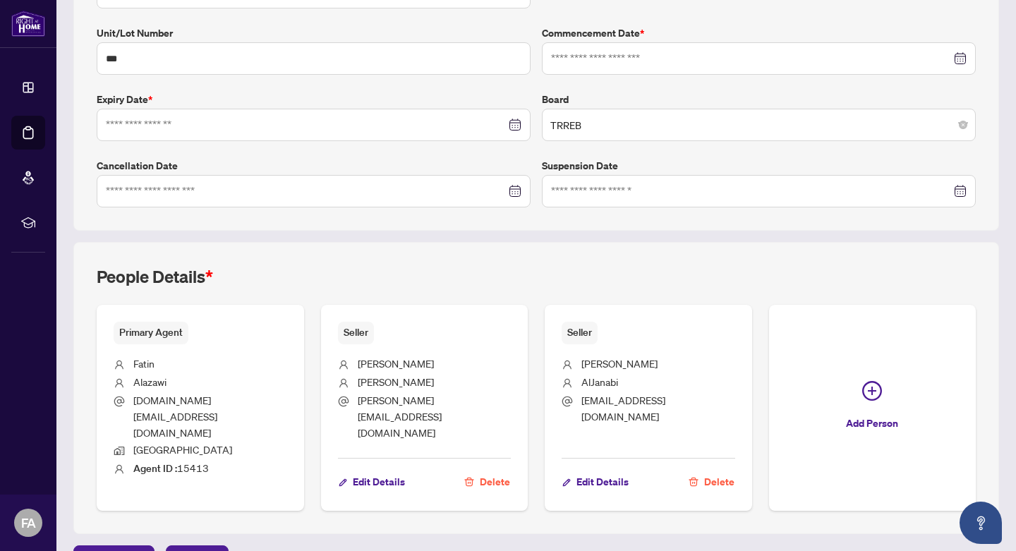
scroll to position [0, 0]
click at [198, 546] on span "Next Tab" at bounding box center [197, 557] width 40 height 23
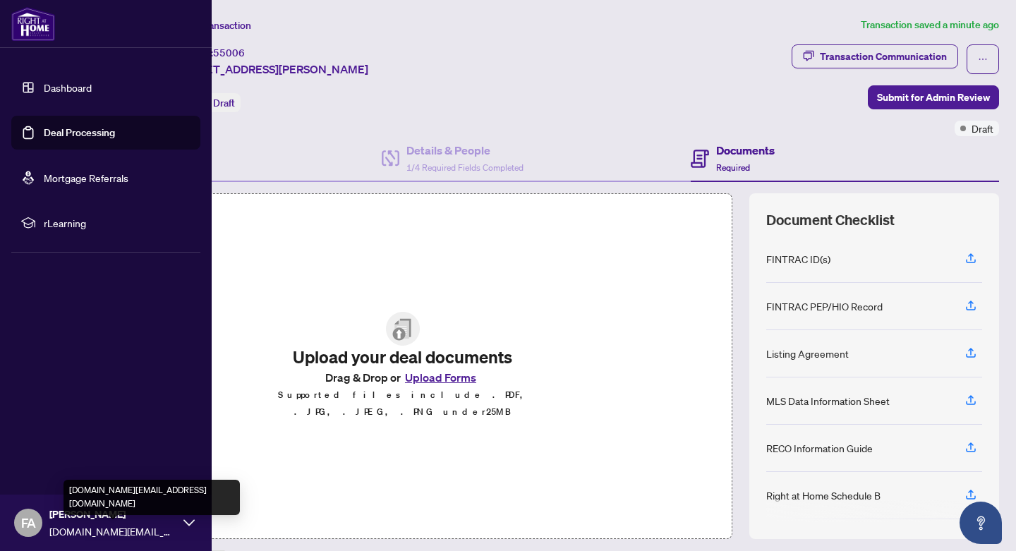
click at [86, 523] on span "Fatin.deals@gmail.com" at bounding box center [112, 531] width 127 height 16
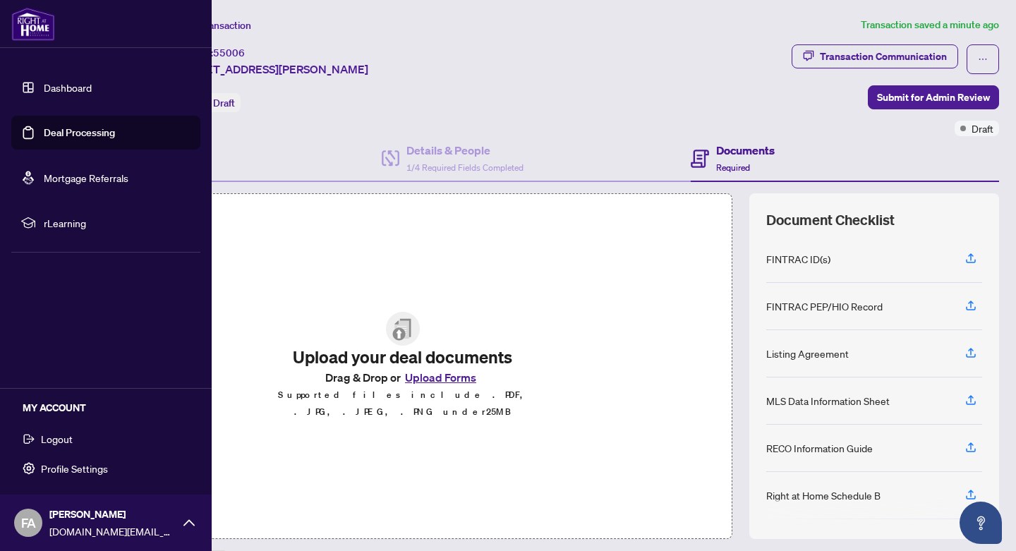
click at [62, 438] on span "Logout" at bounding box center [57, 438] width 32 height 23
